Goal: Use online tool/utility

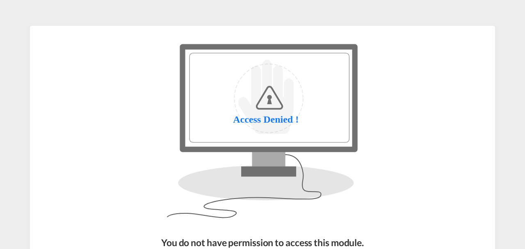
scroll to position [100, 0]
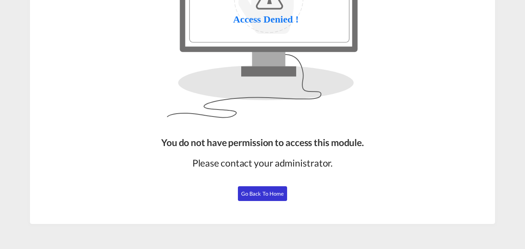
click at [248, 198] on button "Go Back to Home" at bounding box center [262, 193] width 49 height 15
click at [275, 192] on span "Go Back to Home" at bounding box center [262, 193] width 43 height 7
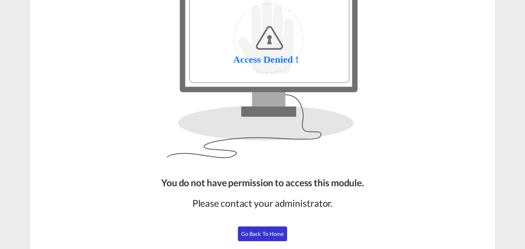
scroll to position [100, 0]
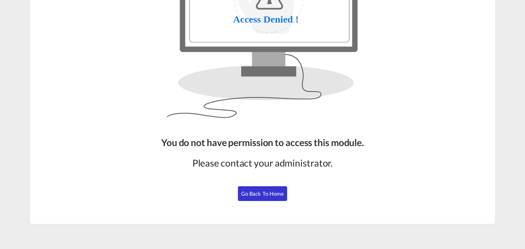
click at [242, 199] on button "Go Back to Home" at bounding box center [262, 193] width 49 height 15
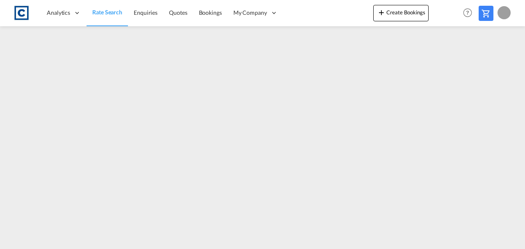
scroll to position [100, 0]
